Goal: Obtain resource: Obtain resource

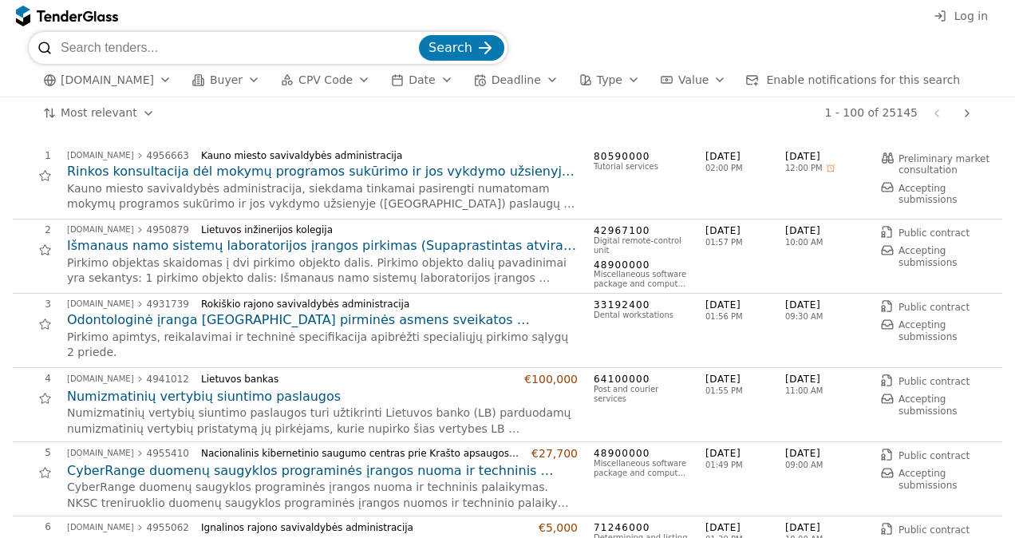
click at [294, 37] on input "search" at bounding box center [238, 48] width 355 height 32
type input "tinklo saugos"
click at [461, 53] on span "Search" at bounding box center [450, 47] width 44 height 15
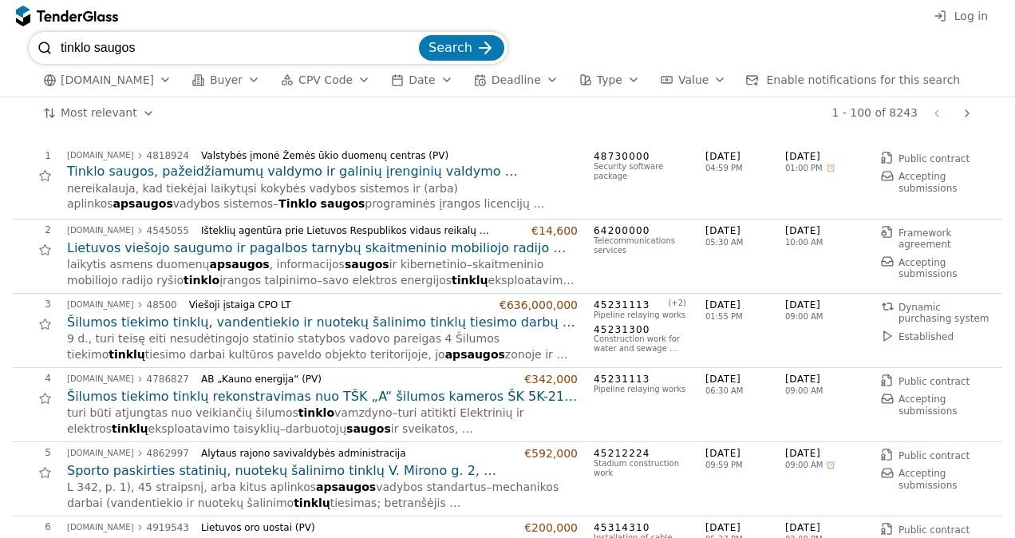
click at [283, 175] on h2 "Tinklo saugos, pažeidžiamumų valdymo ir galinių įrenginių valdymo programinės į…" at bounding box center [322, 172] width 510 height 18
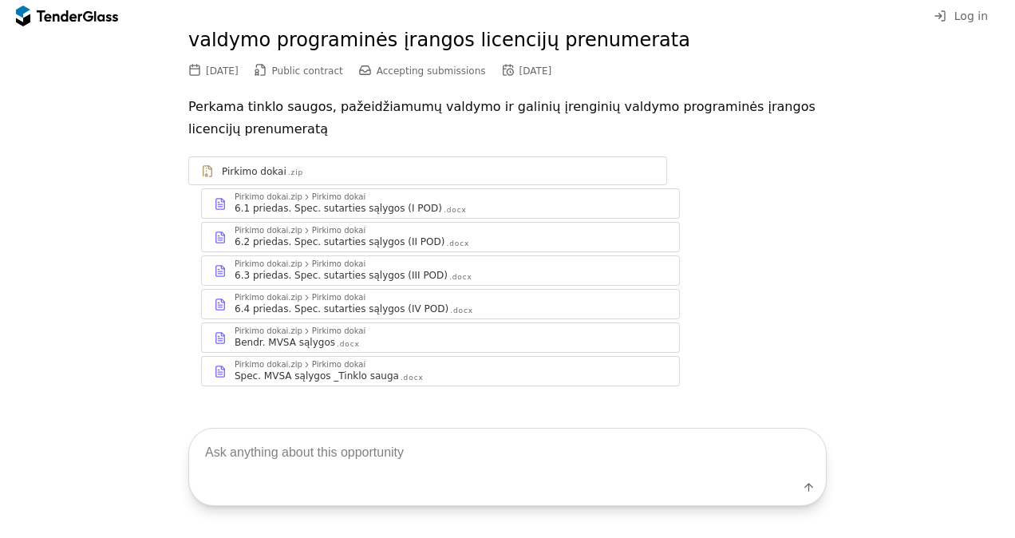
scroll to position [110, 0]
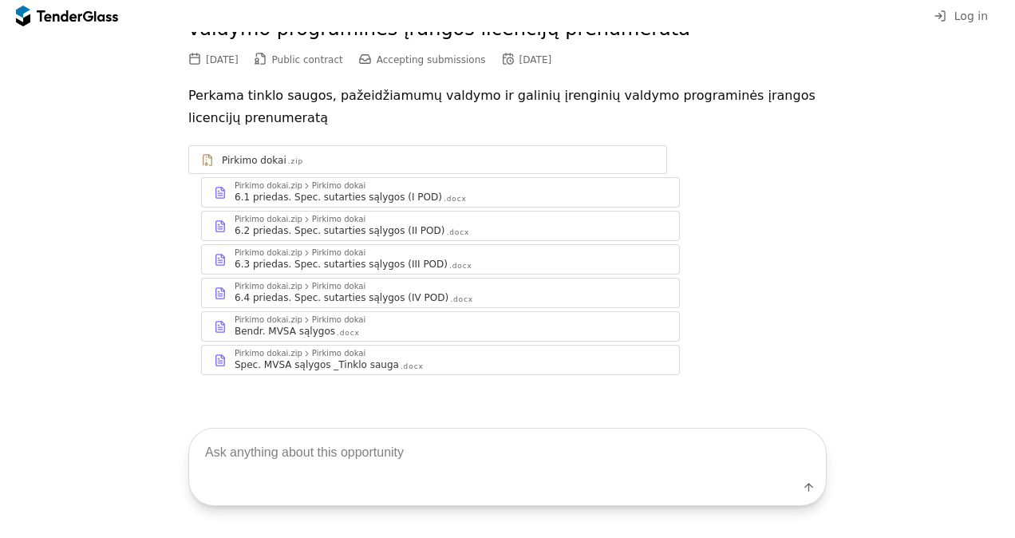
click at [356, 325] on div "Bendr. MVSA sąlygos .docx" at bounding box center [450, 331] width 432 height 13
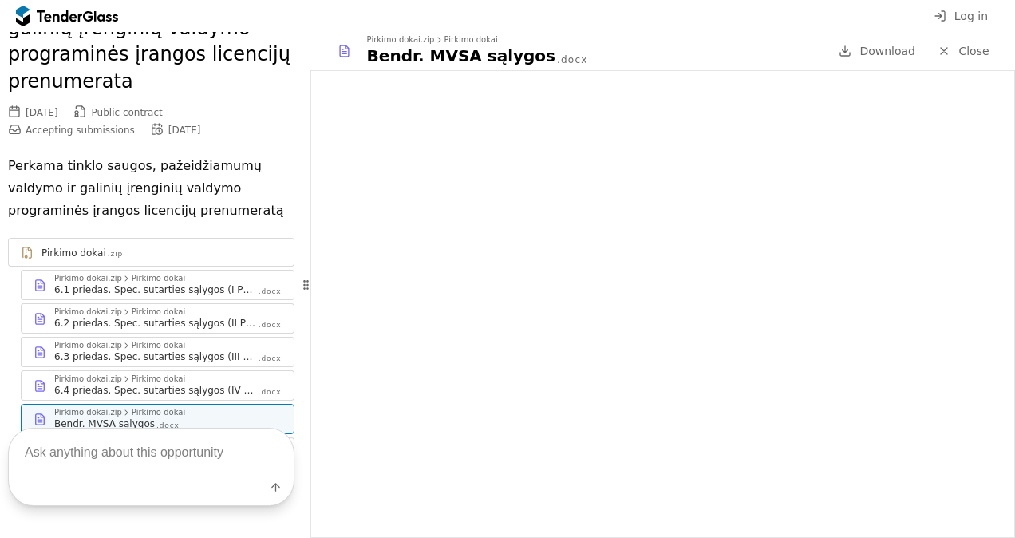
scroll to position [203, 0]
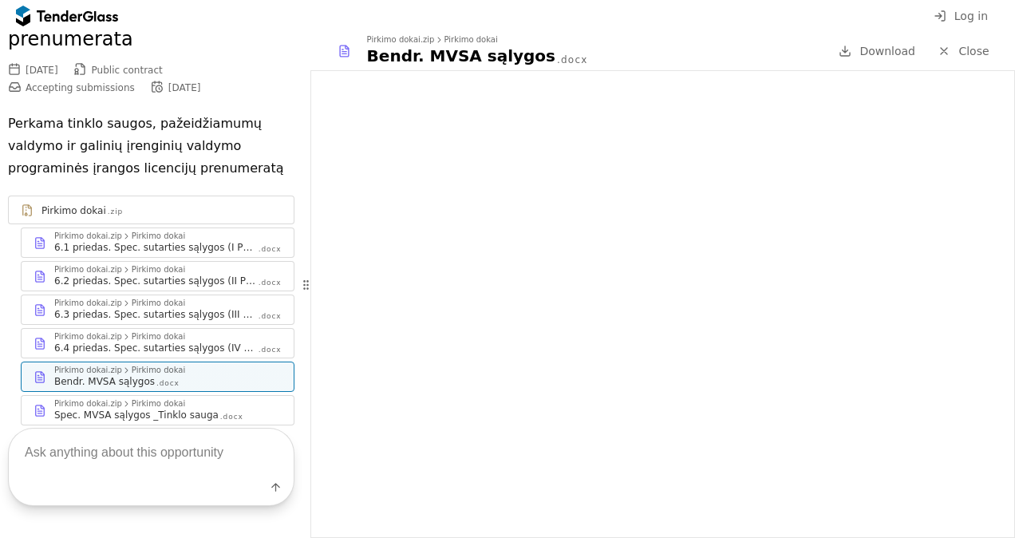
click at [207, 241] on div "6.1 priedas. Spec. sutarties sąlygos (I POD)" at bounding box center [155, 247] width 203 height 13
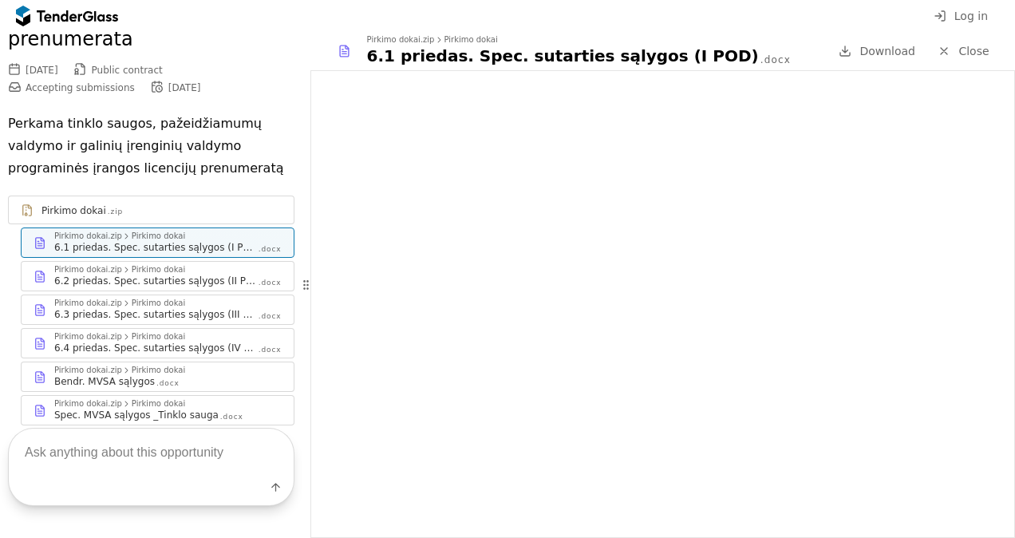
click at [167, 274] on div "6.2 priedas. Spec. sutarties sąlygos (II POD)" at bounding box center [155, 280] width 203 height 13
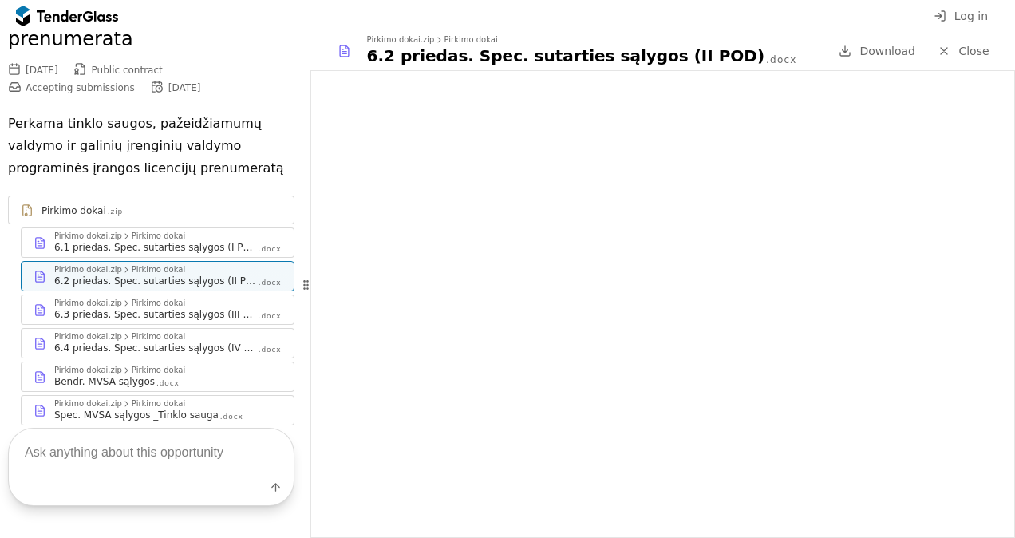
click at [121, 388] on div at bounding box center [126, 403] width 28 height 30
